Goal: Check status: Check status

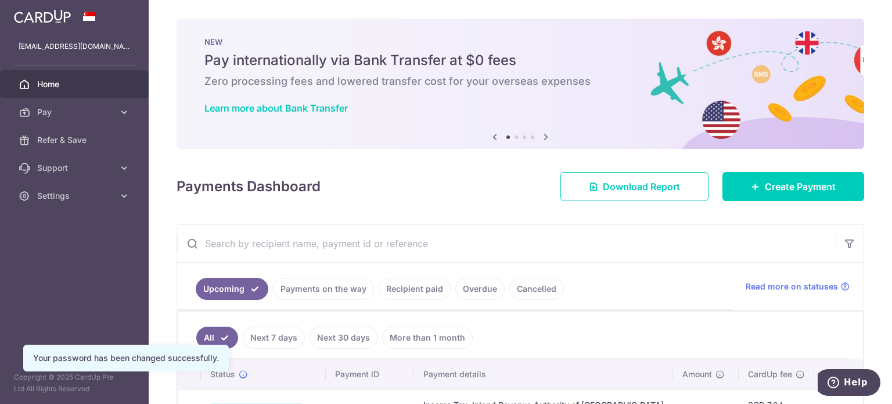
scroll to position [174, 0]
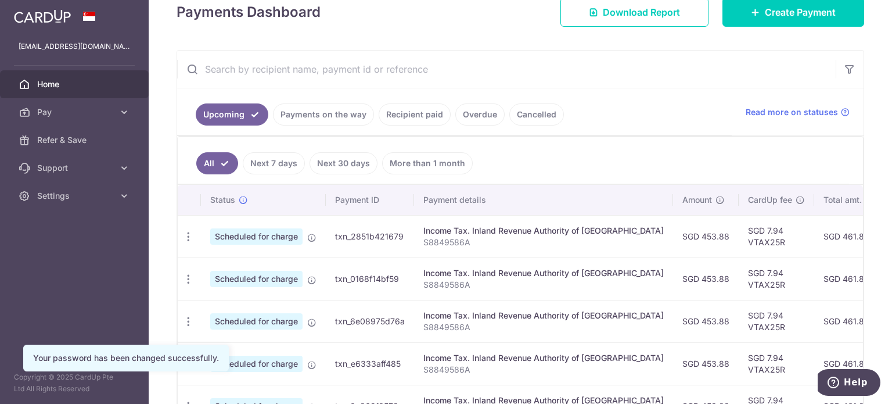
click at [350, 120] on link "Payments on the way" at bounding box center [323, 114] width 101 height 22
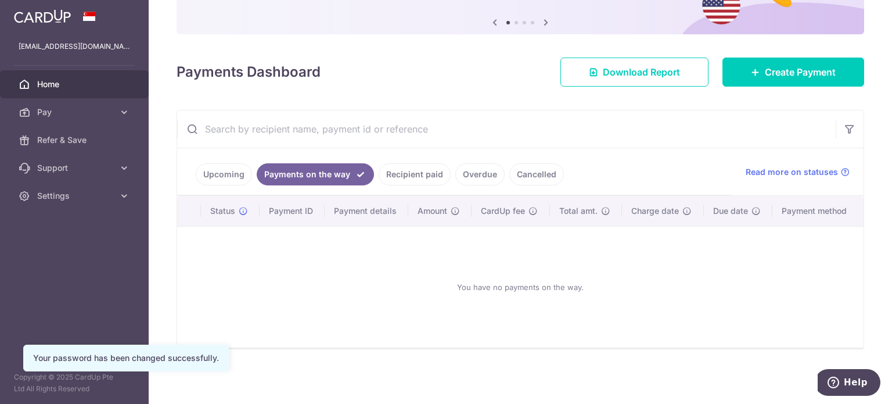
scroll to position [113, 0]
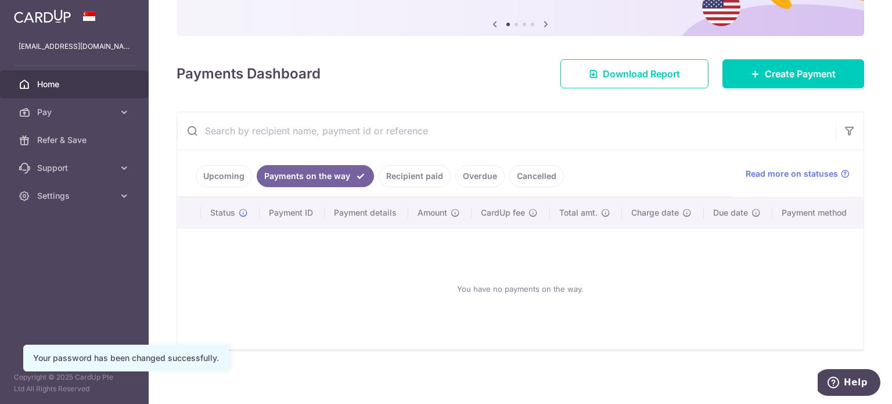
click at [404, 174] on link "Recipient paid" at bounding box center [415, 176] width 72 height 22
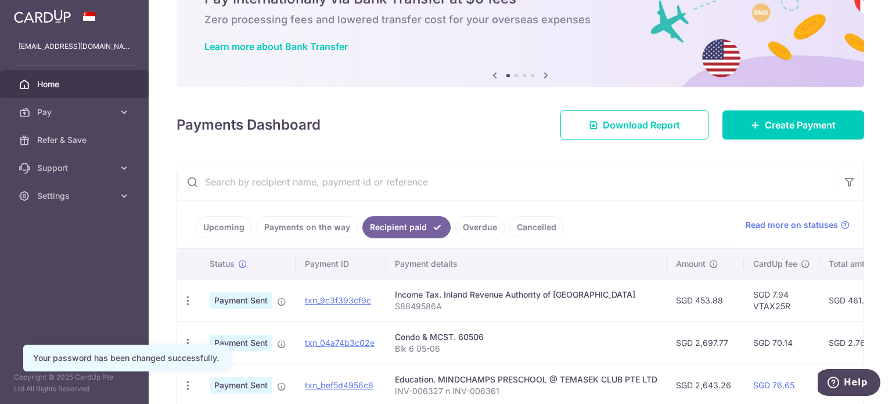
scroll to position [174, 0]
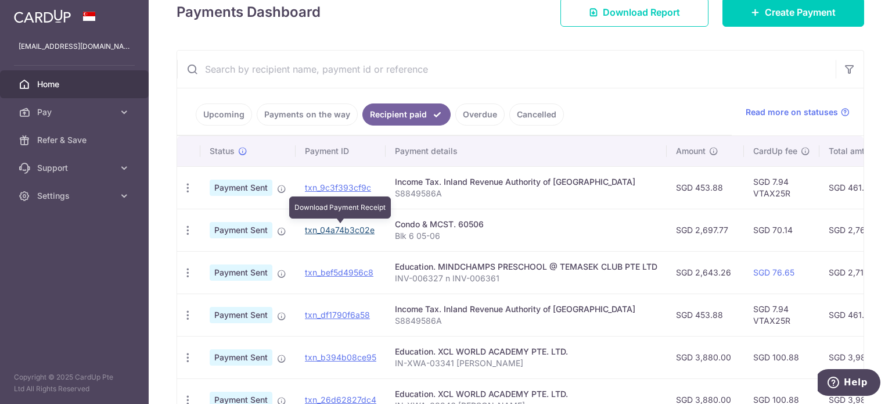
click at [357, 227] on link "txn_04a74b3c02e" at bounding box center [340, 230] width 70 height 10
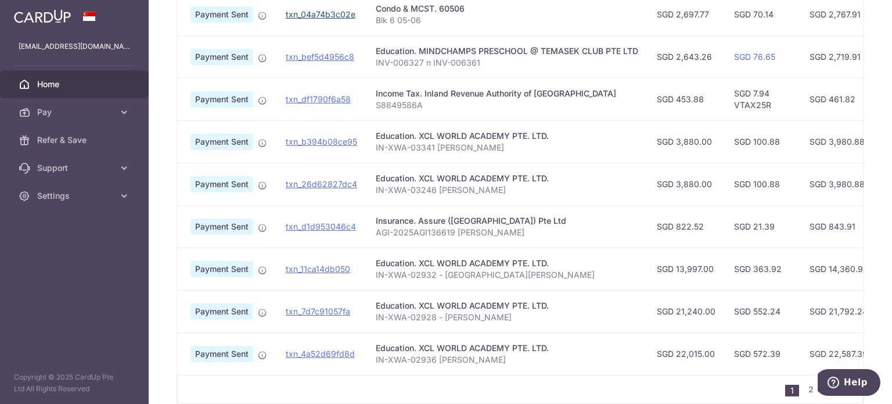
scroll to position [216, 0]
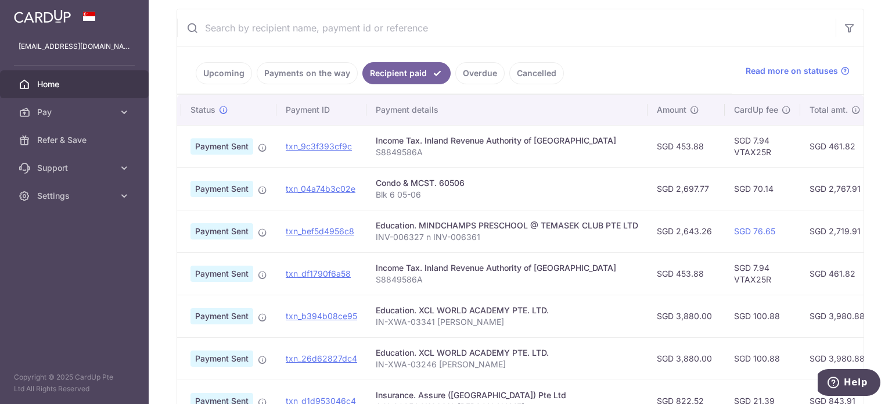
click at [221, 77] on link "Upcoming" at bounding box center [224, 73] width 56 height 22
